Goal: Transaction & Acquisition: Download file/media

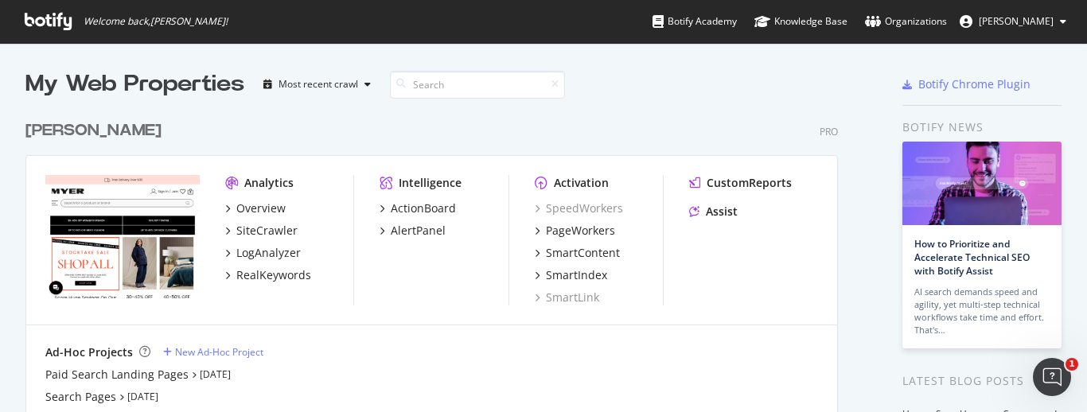
click at [776, 88] on div at bounding box center [814, 84] width 99 height 32
click at [273, 277] on div "RealKeywords" at bounding box center [273, 275] width 75 height 16
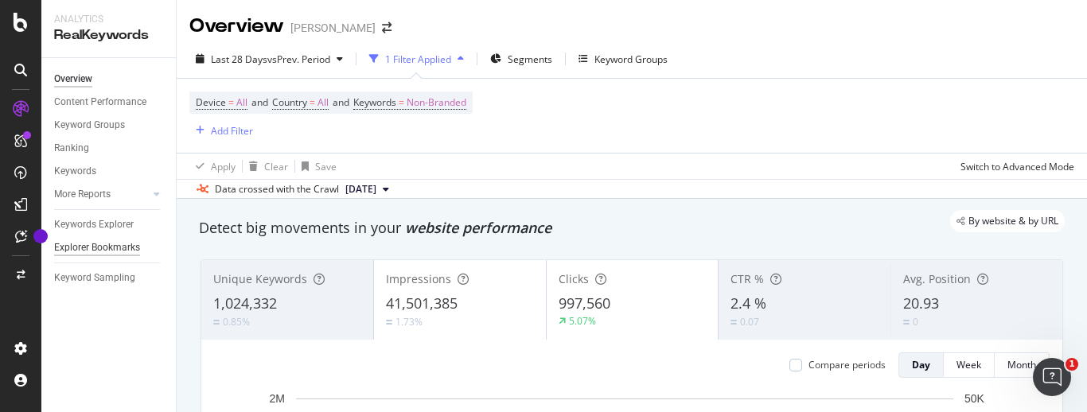
click at [99, 242] on div "Explorer Bookmarks" at bounding box center [97, 248] width 86 height 17
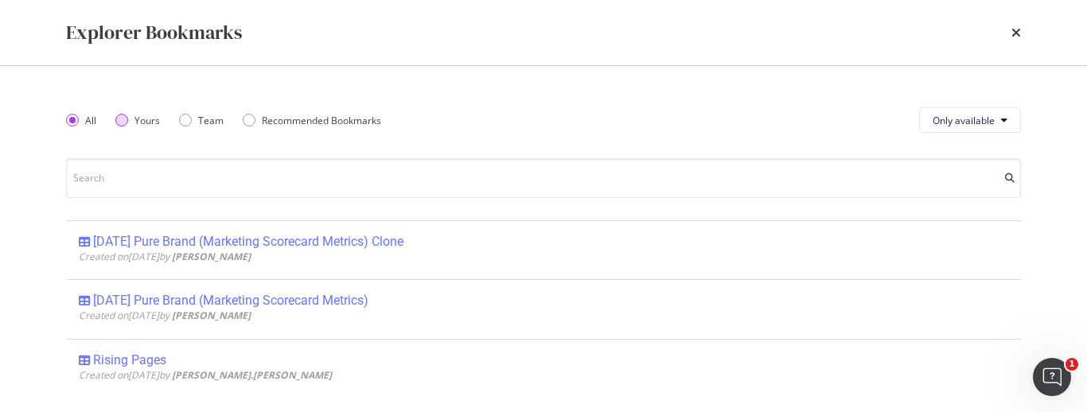
click at [120, 124] on div "Yours" at bounding box center [121, 120] width 13 height 13
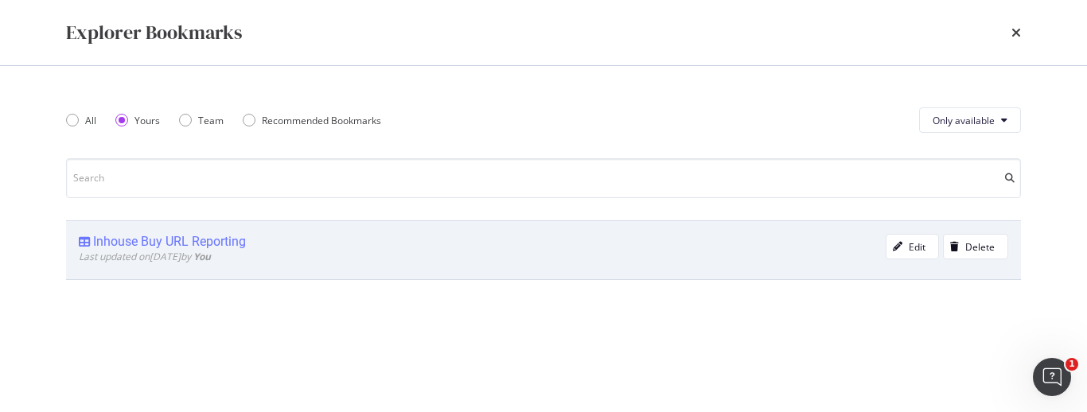
click at [164, 240] on div "Inhouse Buy URL Reporting" at bounding box center [169, 242] width 153 height 16
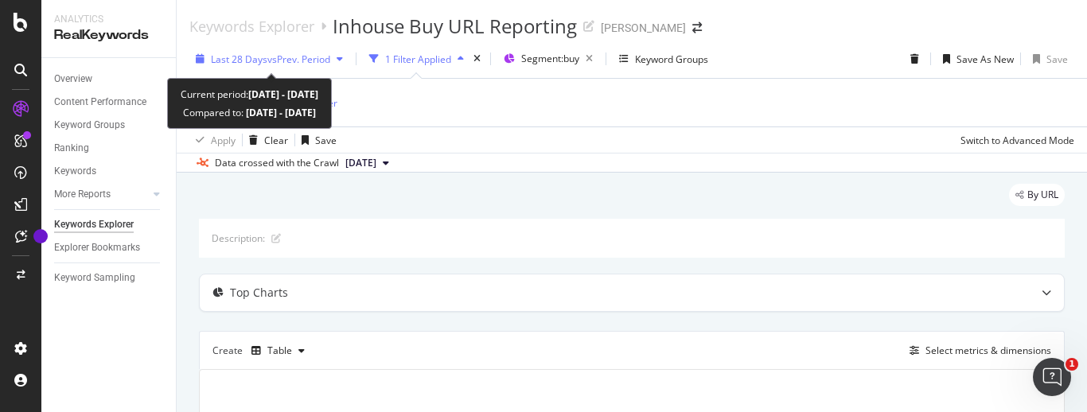
click at [260, 62] on span "Last 28 Days" at bounding box center [239, 60] width 57 height 14
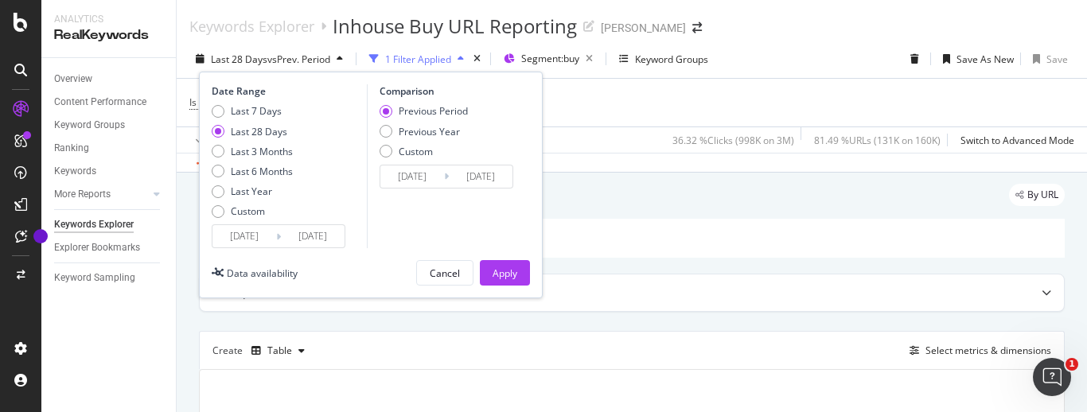
click at [248, 232] on input "[DATE]" at bounding box center [244, 236] width 64 height 22
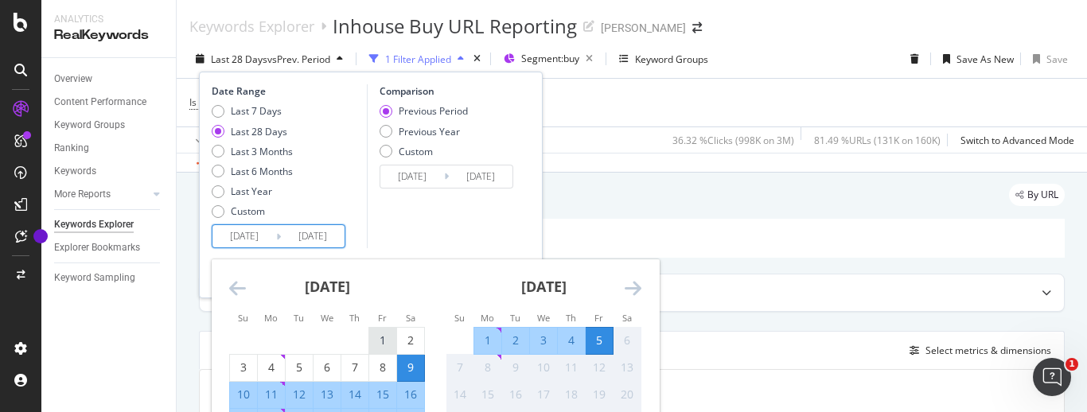
click at [385, 336] on div "1" at bounding box center [382, 341] width 27 height 16
type input "[DATE]"
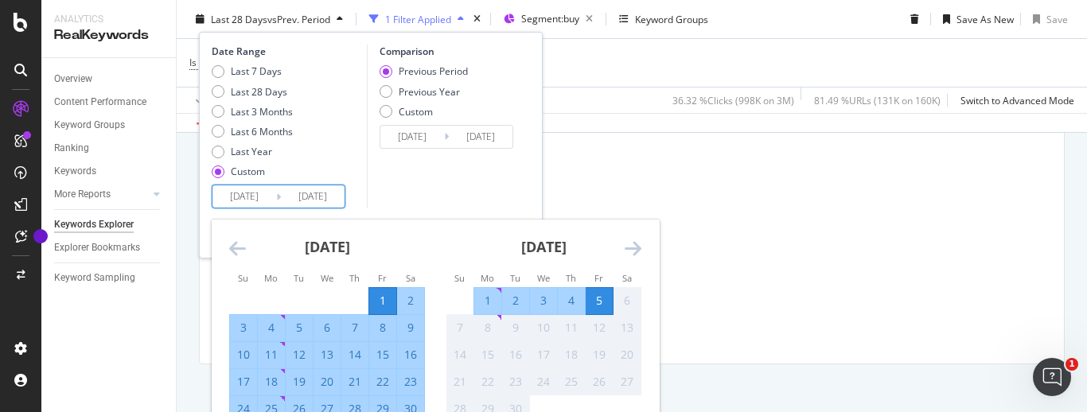
scroll to position [251, 0]
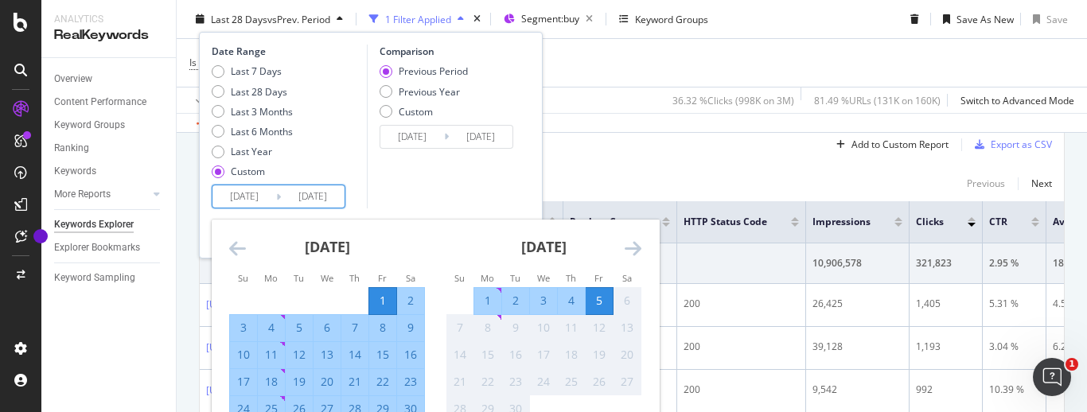
click at [412, 410] on div "30" at bounding box center [410, 409] width 27 height 16
type input "[DATE]"
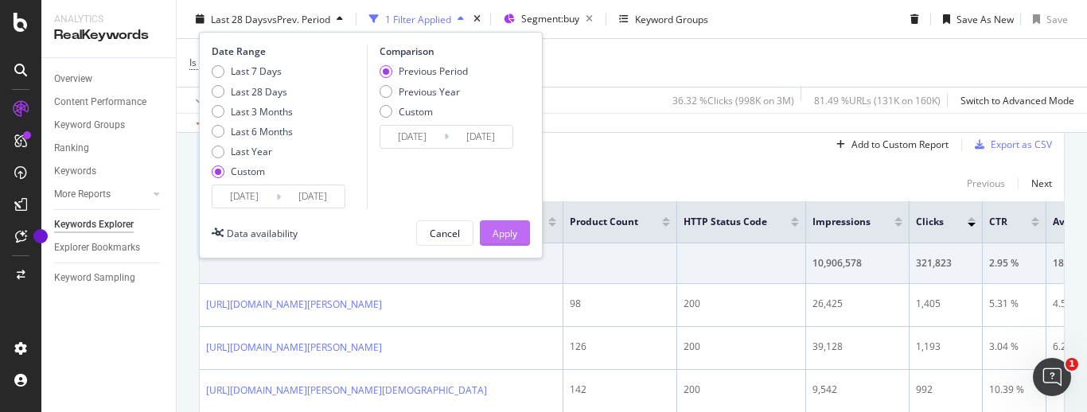
click at [502, 223] on div "Apply" at bounding box center [505, 233] width 25 height 24
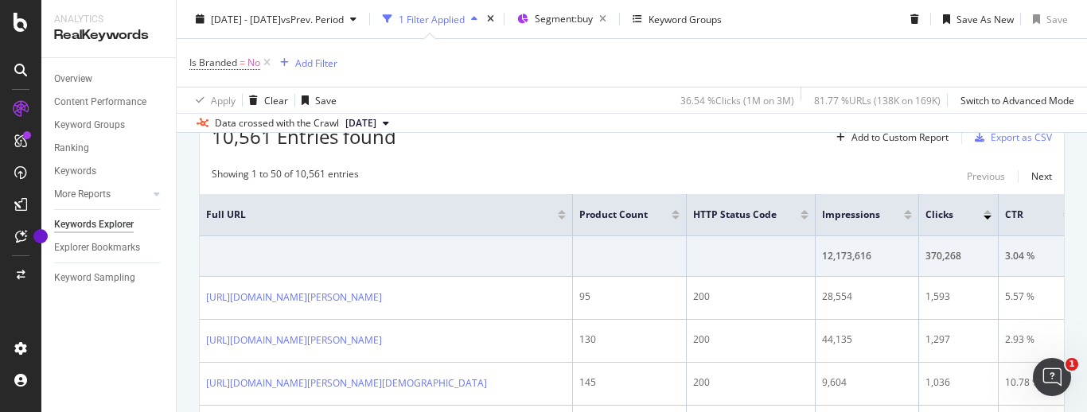
scroll to position [264, 0]
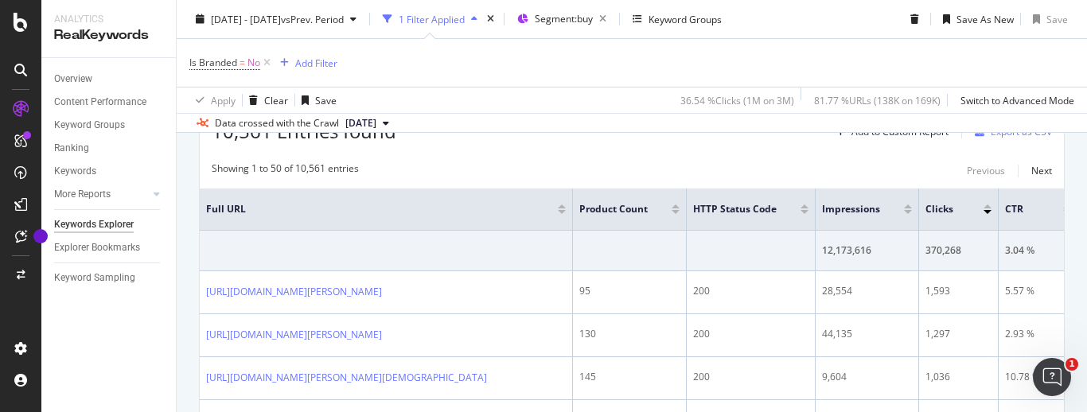
click at [986, 209] on div at bounding box center [988, 207] width 8 height 4
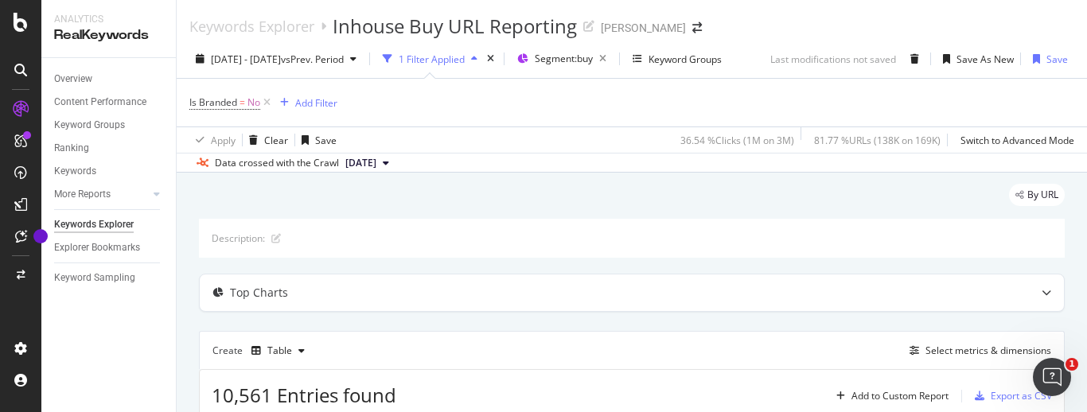
scroll to position [162, 0]
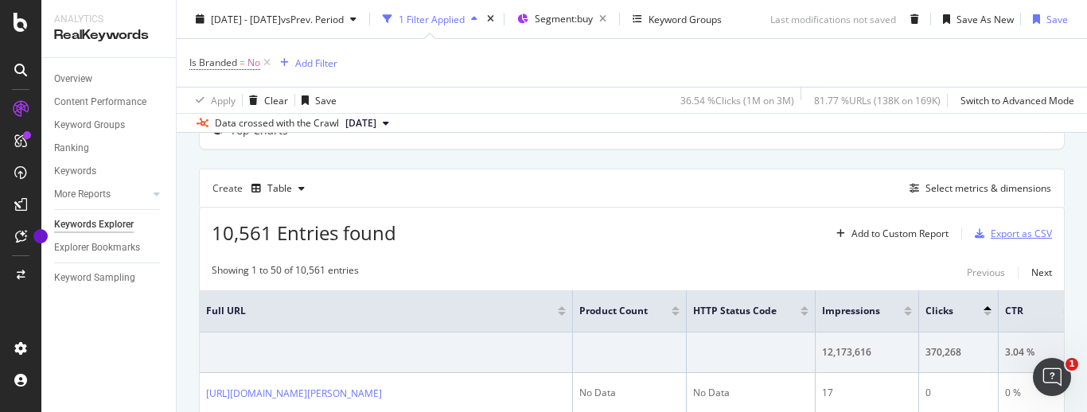
click at [1004, 236] on div "Export as CSV" at bounding box center [1021, 234] width 61 height 14
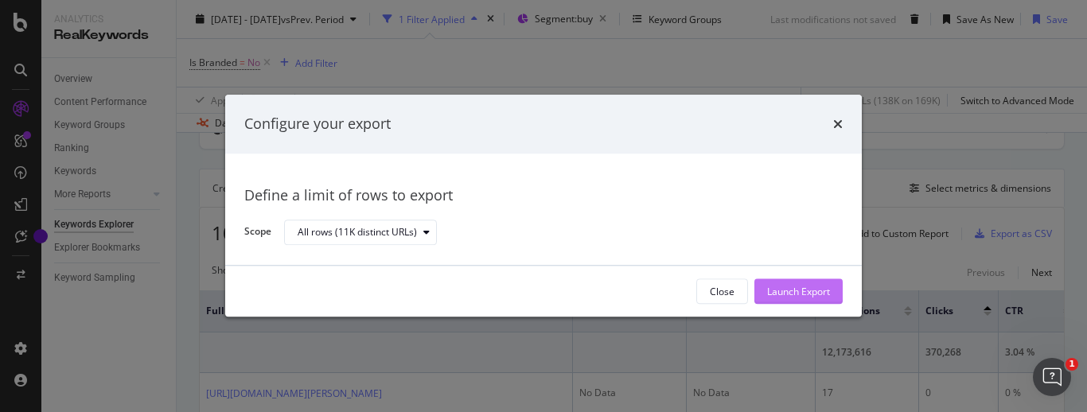
click at [799, 280] on div "Launch Export" at bounding box center [798, 292] width 63 height 24
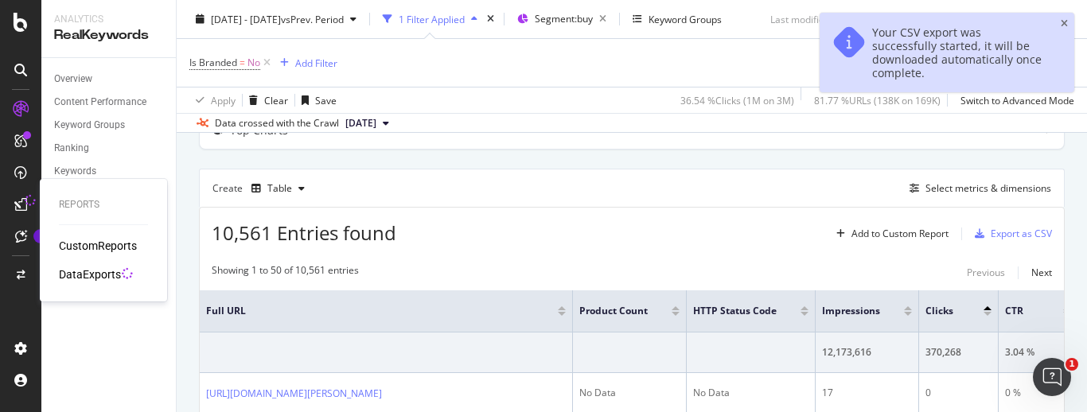
click at [112, 274] on div "DataExports" at bounding box center [90, 275] width 62 height 16
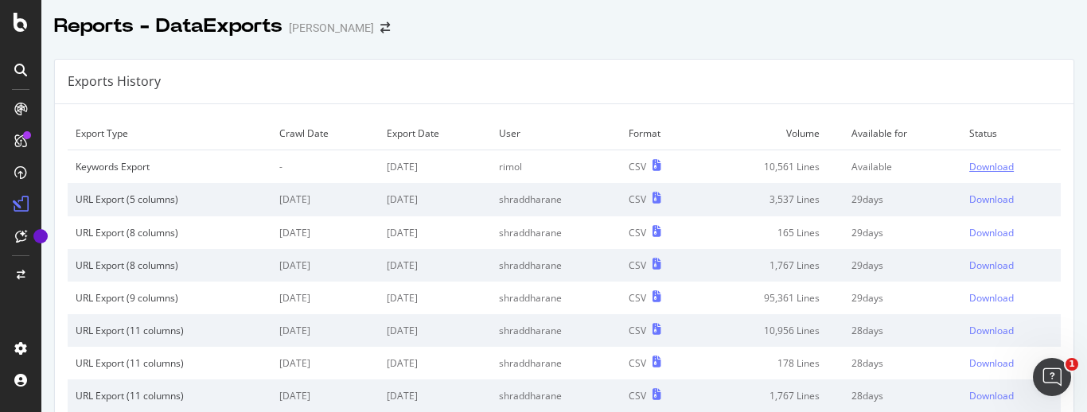
click at [969, 170] on div "Download" at bounding box center [991, 167] width 45 height 14
